Goal: Navigation & Orientation: Find specific page/section

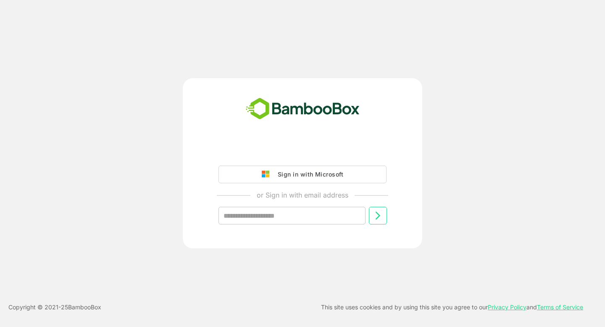
click at [296, 170] on div "Sign in with Microsoft" at bounding box center [308, 174] width 70 height 11
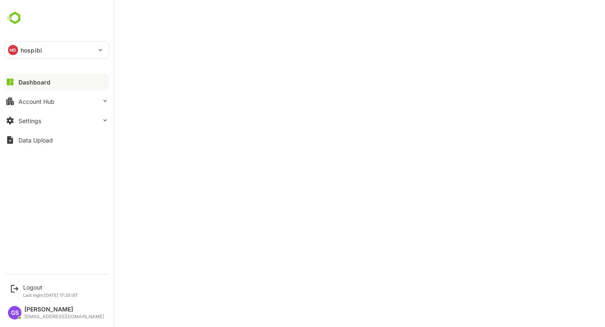
click at [15, 49] on div "HO" at bounding box center [13, 50] width 10 height 10
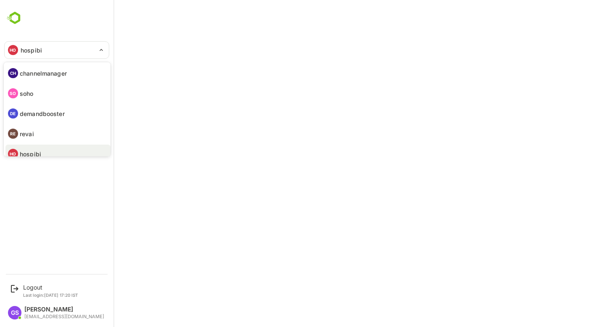
scroll to position [7, 0]
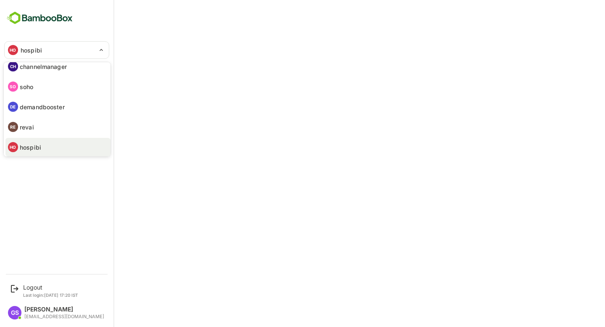
click at [40, 150] on p "hospibi" at bounding box center [30, 147] width 21 height 9
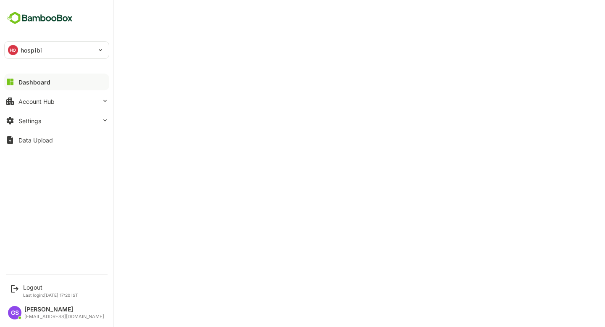
click at [17, 80] on button "Dashboard" at bounding box center [56, 81] width 105 height 17
